Goal: Find specific page/section: Find specific page/section

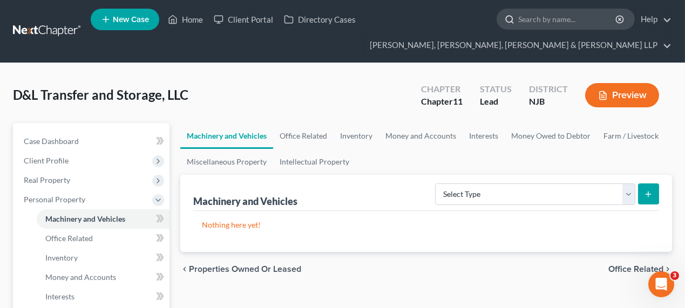
click at [533, 23] on input "search" at bounding box center [567, 19] width 99 height 20
type input "yara"
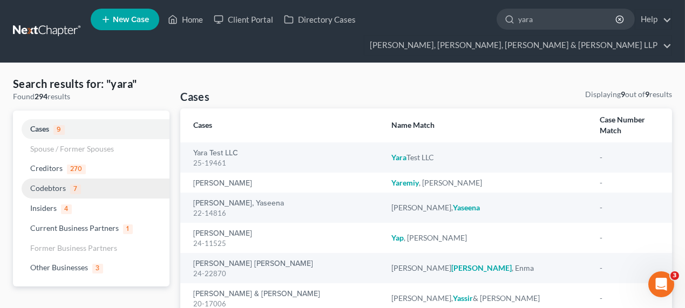
scroll to position [49, 0]
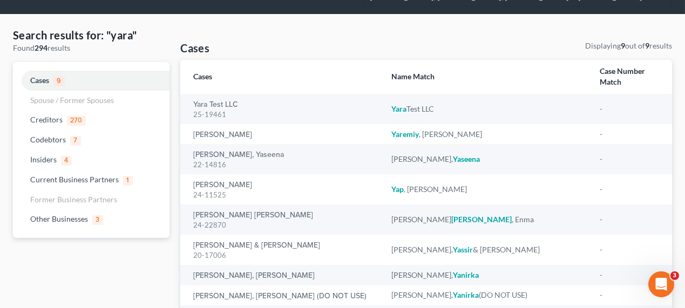
click at [213, 80] on th "Cases" at bounding box center [281, 77] width 202 height 34
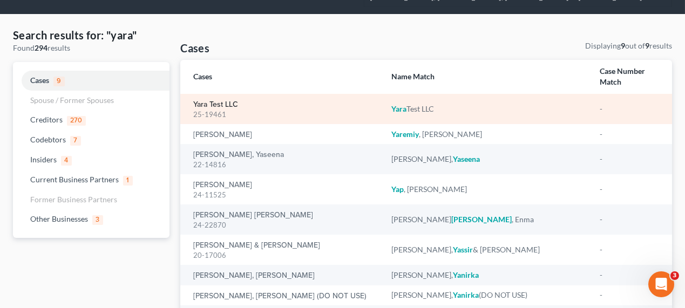
click at [208, 101] on link "Yara Test LLC" at bounding box center [215, 105] width 45 height 8
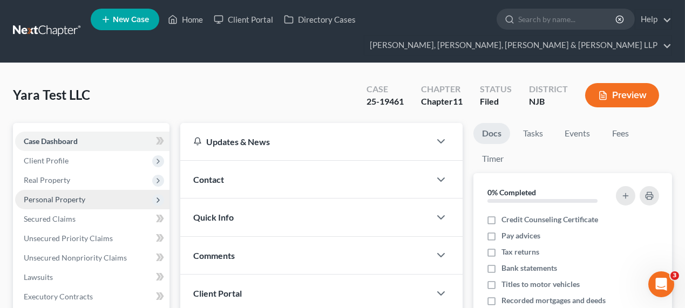
scroll to position [49, 0]
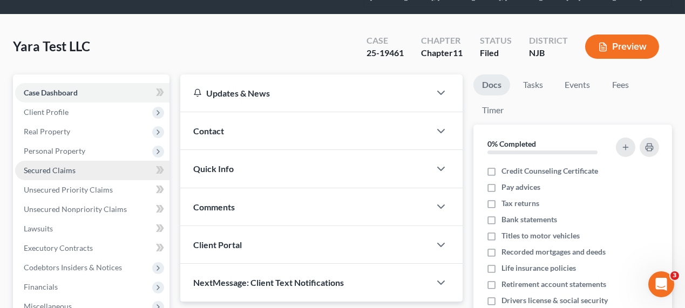
click at [77, 167] on link "Secured Claims" at bounding box center [92, 170] width 154 height 19
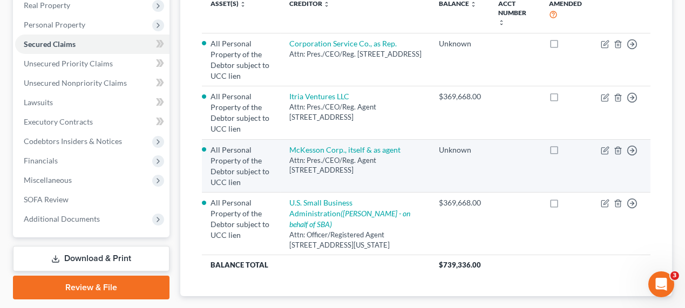
scroll to position [196, 0]
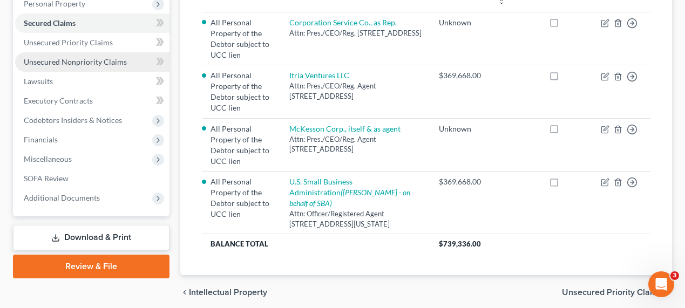
click at [92, 60] on span "Unsecured Nonpriority Claims" at bounding box center [75, 61] width 103 height 9
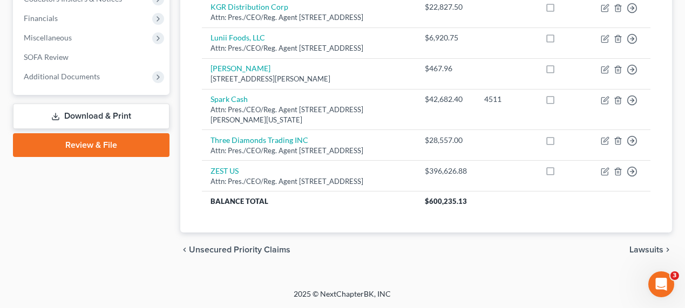
scroll to position [168, 0]
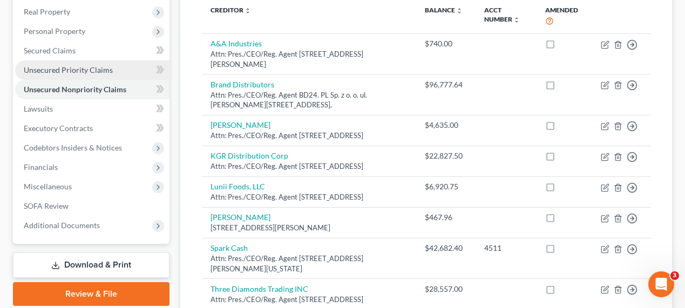
click at [71, 64] on link "Unsecured Priority Claims" at bounding box center [92, 69] width 154 height 19
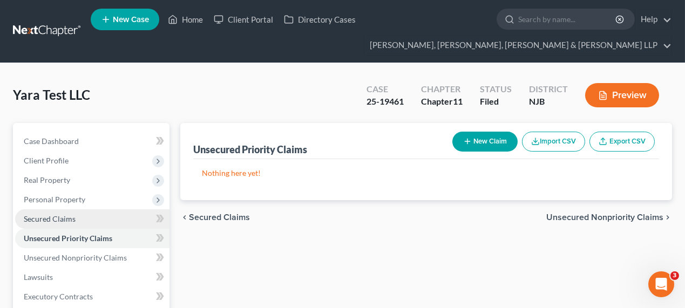
click at [79, 211] on link "Secured Claims" at bounding box center [92, 218] width 154 height 19
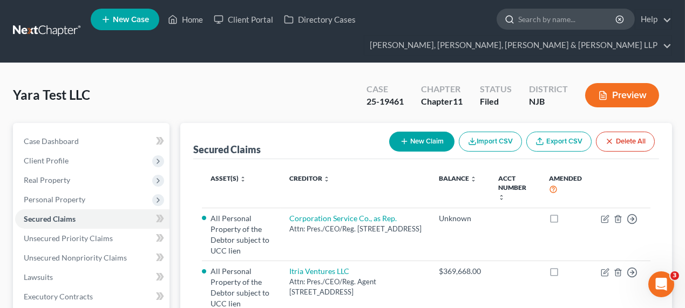
click at [554, 25] on input "search" at bounding box center [567, 19] width 99 height 20
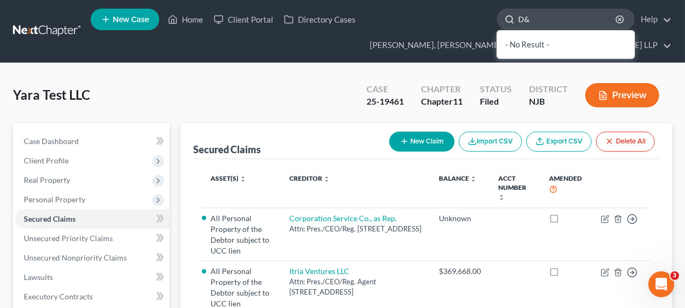
type input "D"
type input "transfer"
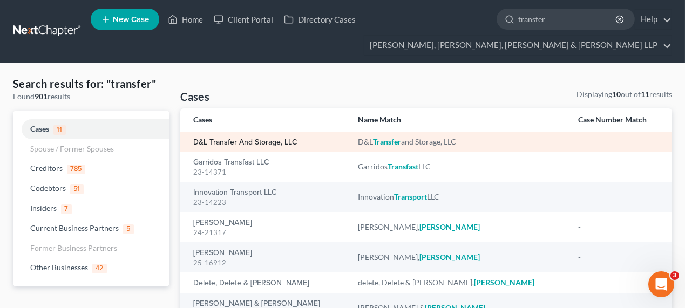
click at [265, 144] on link "D&L Transfer and Storage, LLC" at bounding box center [245, 143] width 104 height 8
